Goal: Information Seeking & Learning: Learn about a topic

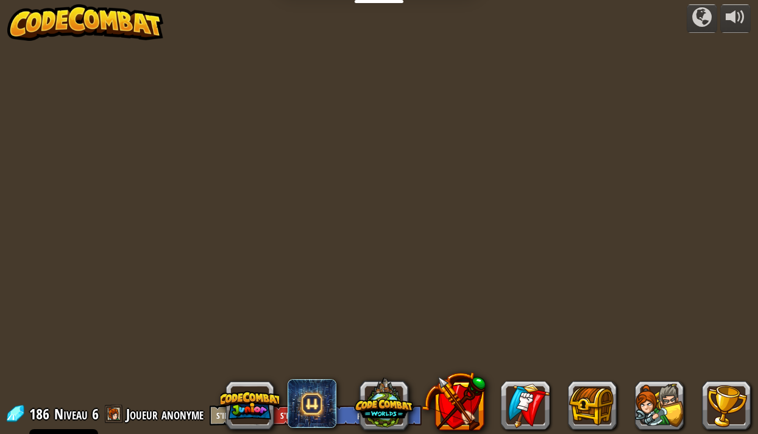
select select "fr"
click at [366, 213] on div at bounding box center [378, 216] width 625 height 434
select select "fr"
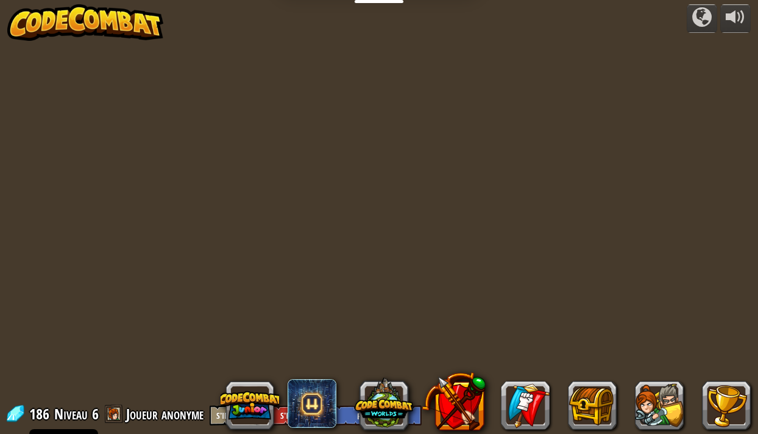
select select "fr"
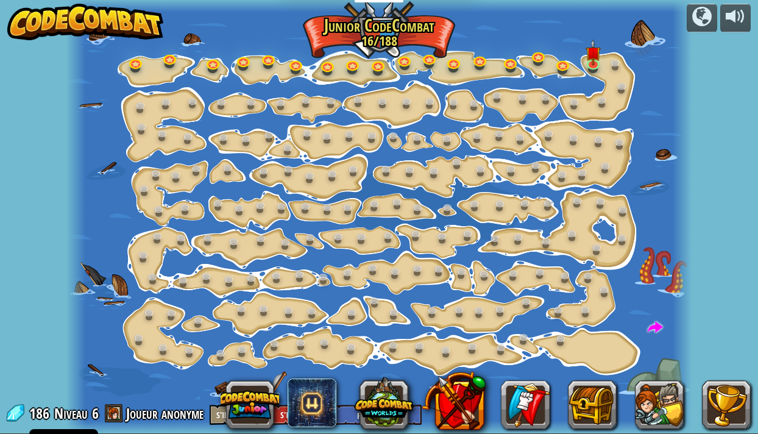
scroll to position [1, 0]
click at [595, 66] on link at bounding box center [594, 63] width 24 height 24
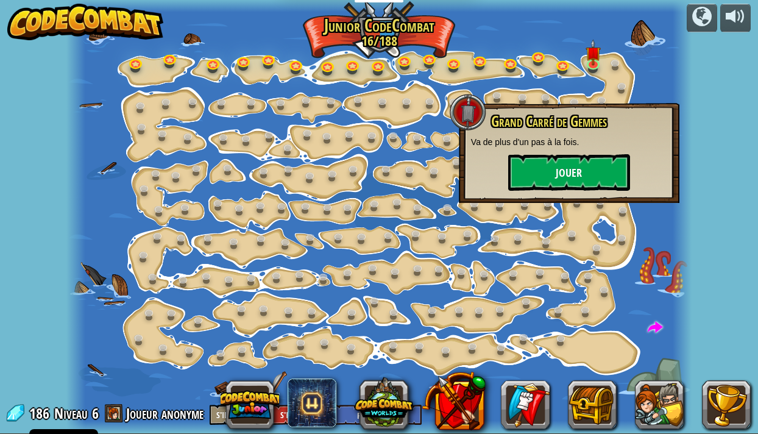
click at [553, 175] on button "Jouer" at bounding box center [569, 172] width 122 height 37
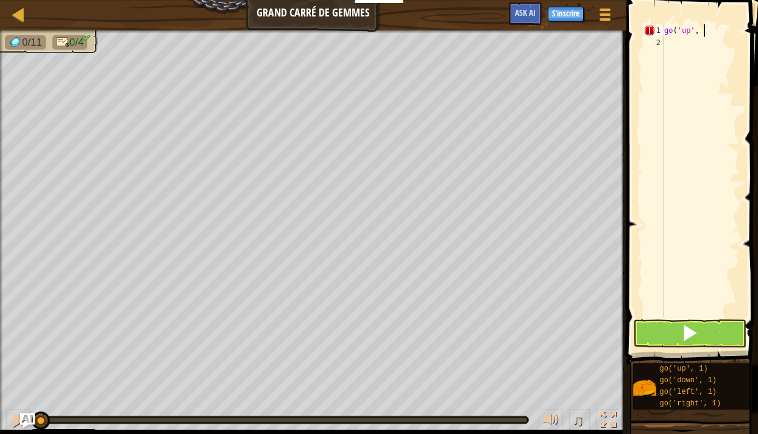
scroll to position [5, 3]
type textarea "go('up', 3)"
type textarea "go('right', 3)"
type textarea "go('down', 3)"
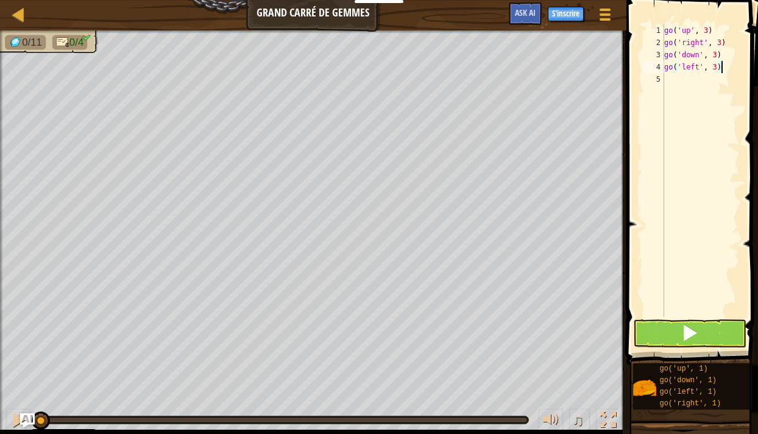
type textarea "go('left', 3)"
click at [697, 330] on span at bounding box center [689, 332] width 17 height 17
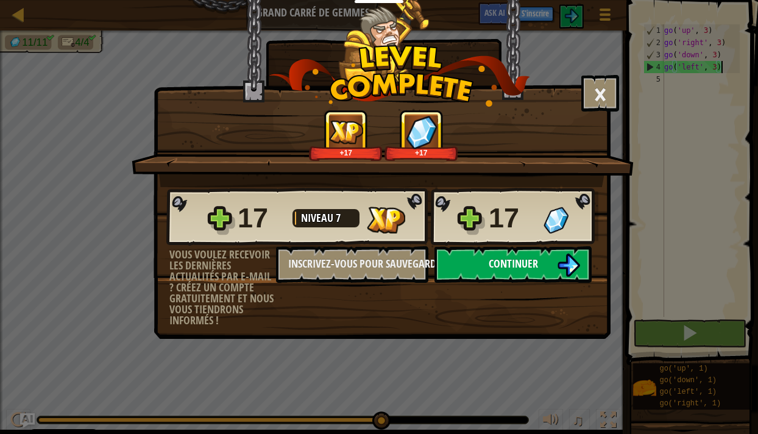
click at [536, 278] on button "Continuer" at bounding box center [512, 264] width 157 height 37
